Goal: Check status: Check status

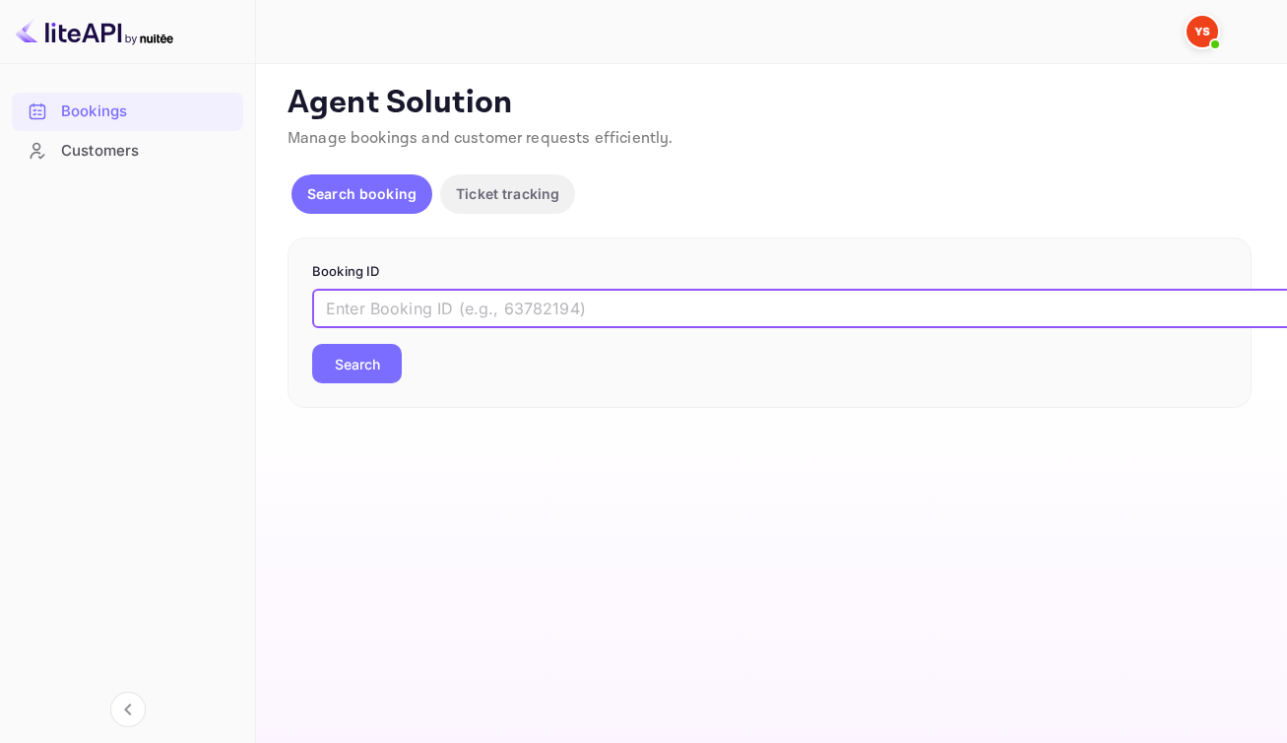
click at [788, 320] on input "text" at bounding box center [804, 308] width 985 height 39
paste input "9410175"
type input "9410175"
click at [389, 383] on button "Search" at bounding box center [357, 363] width 90 height 39
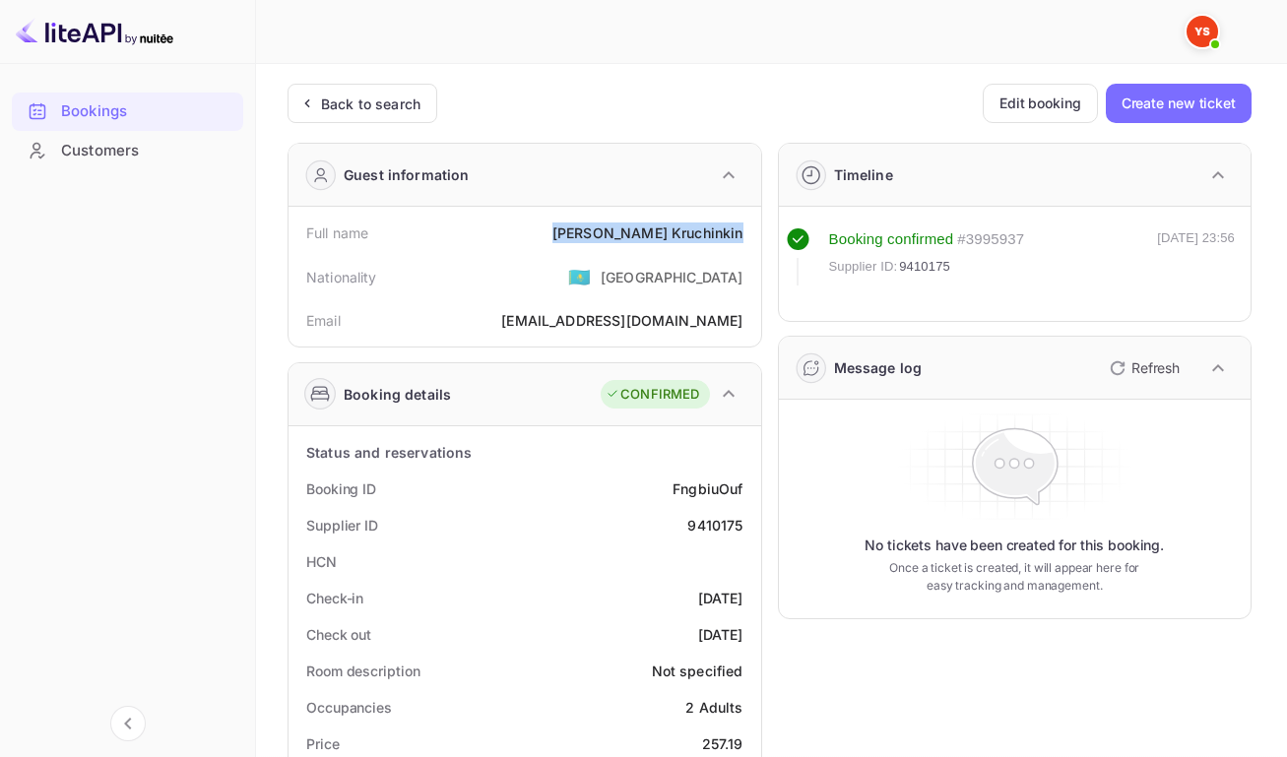
drag, startPoint x: 607, startPoint y: 238, endPoint x: 744, endPoint y: 245, distance: 137.1
click at [744, 245] on div "Full name [PERSON_NAME]" at bounding box center [524, 233] width 457 height 36
copy div "[PERSON_NAME]"
drag, startPoint x: 665, startPoint y: 503, endPoint x: 743, endPoint y: 502, distance: 77.8
click at [743, 502] on div "Booking ID FngbiuOuf" at bounding box center [524, 489] width 457 height 36
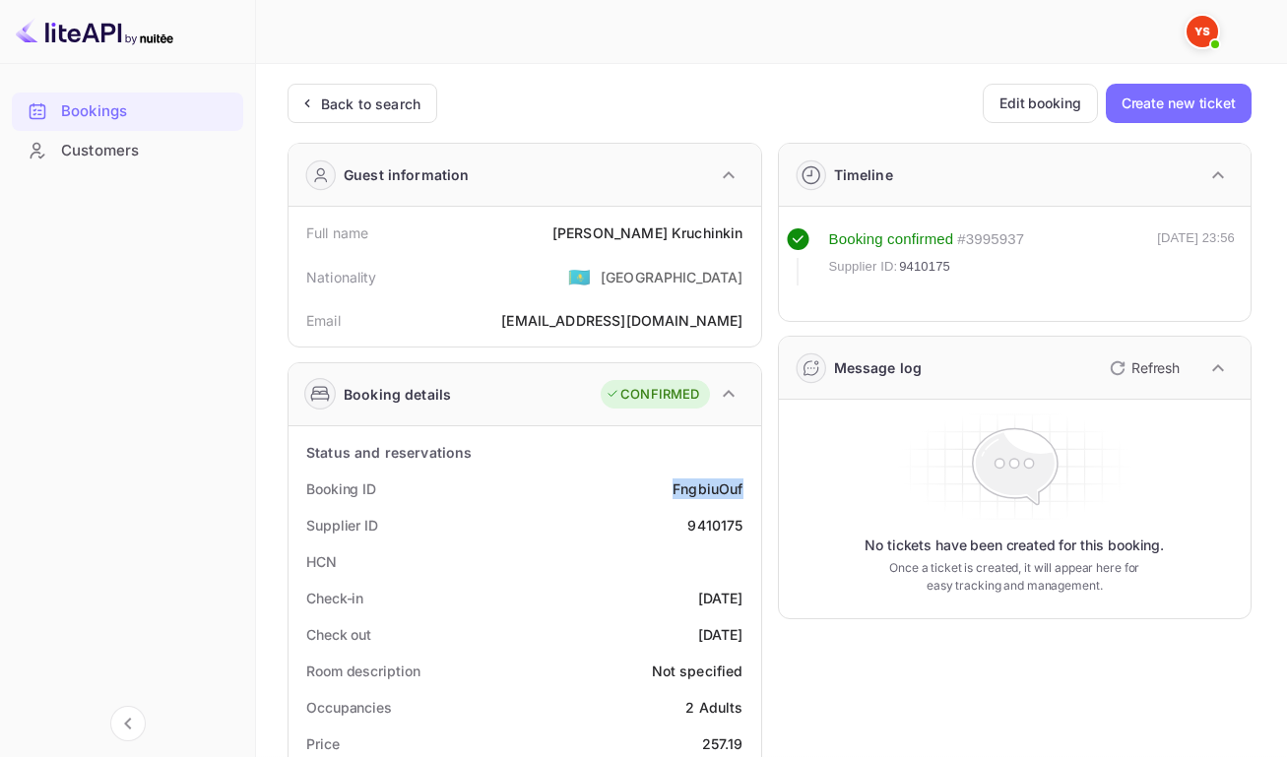
copy div "FngbiuOuf"
click at [708, 536] on div "9410175" at bounding box center [715, 525] width 55 height 21
copy div "9410175"
